Goal: Check status: Check status

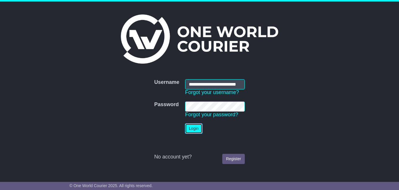
click at [191, 126] on button "Login" at bounding box center [193, 128] width 17 height 10
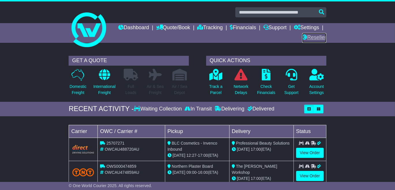
click at [317, 38] on link "Reseller" at bounding box center [314, 38] width 24 height 10
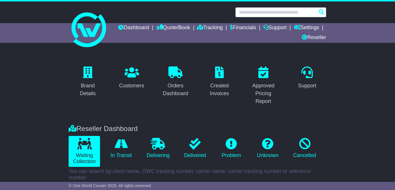
click at [264, 12] on input "text" at bounding box center [280, 12] width 91 height 10
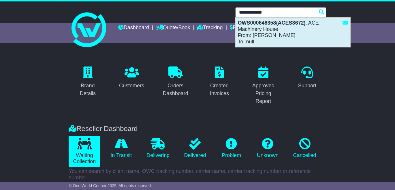
click at [257, 31] on div "OWS000648358(ACES3672) : ACE Machinery House From: Mark Chandler To: null" at bounding box center [293, 32] width 115 height 29
type input "**********"
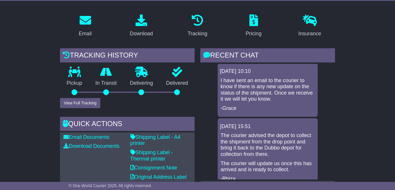
scroll to position [74, 0]
